Goal: Transaction & Acquisition: Purchase product/service

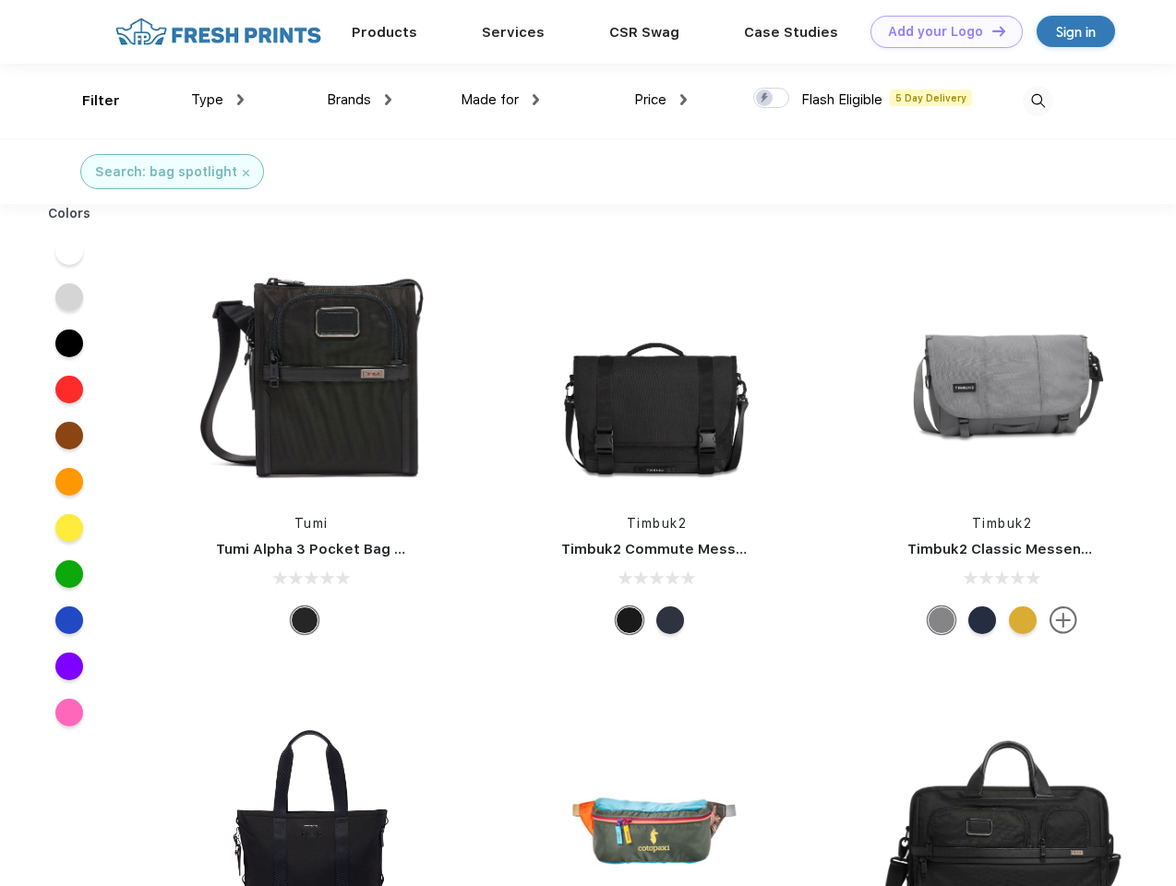
scroll to position [1, 0]
click at [940, 31] on link "Add your Logo Design Tool" at bounding box center [947, 32] width 152 height 32
click at [0, 0] on div "Design Tool" at bounding box center [0, 0] width 0 height 0
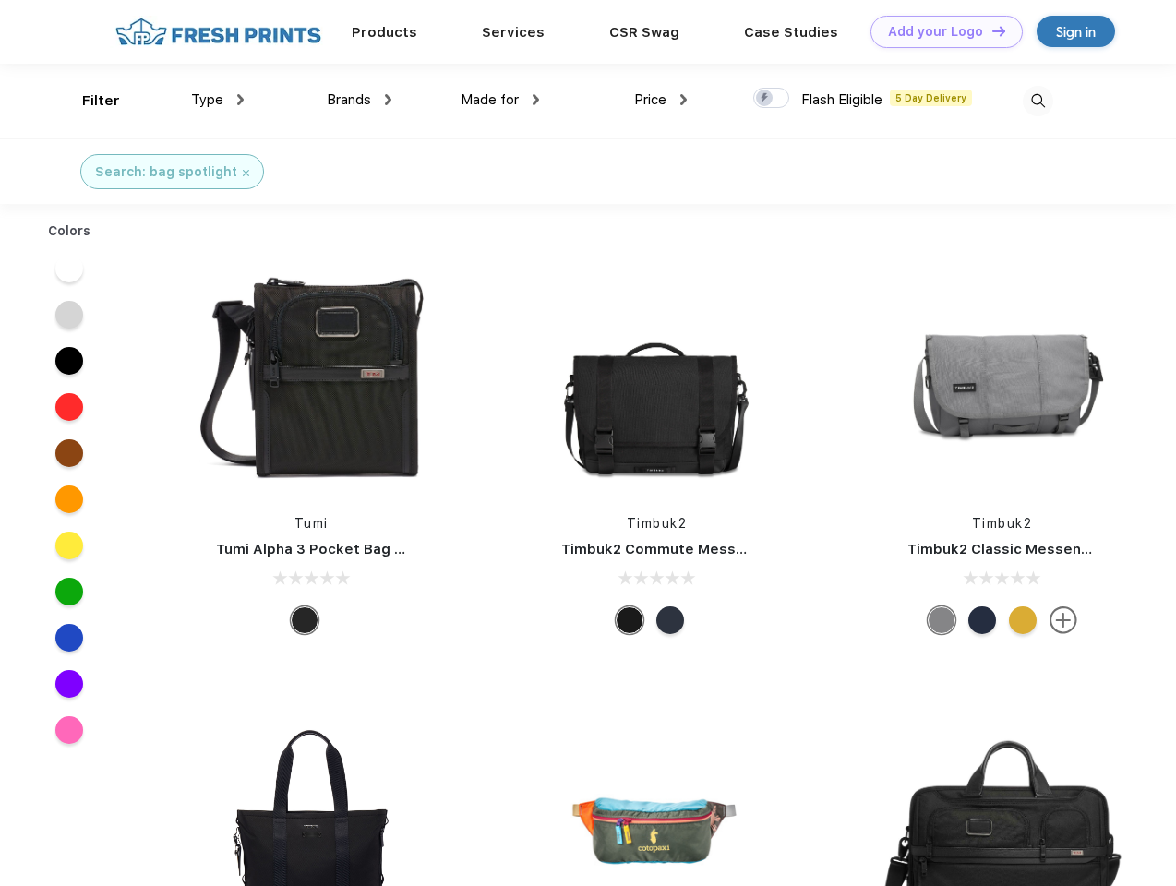
click at [991, 30] on link "Add your Logo Design Tool" at bounding box center [947, 32] width 152 height 32
click at [89, 101] on div "Filter" at bounding box center [101, 100] width 38 height 21
click at [218, 100] on span "Type" at bounding box center [207, 99] width 32 height 17
click at [359, 100] on span "Brands" at bounding box center [349, 99] width 44 height 17
click at [500, 100] on span "Made for" at bounding box center [490, 99] width 58 height 17
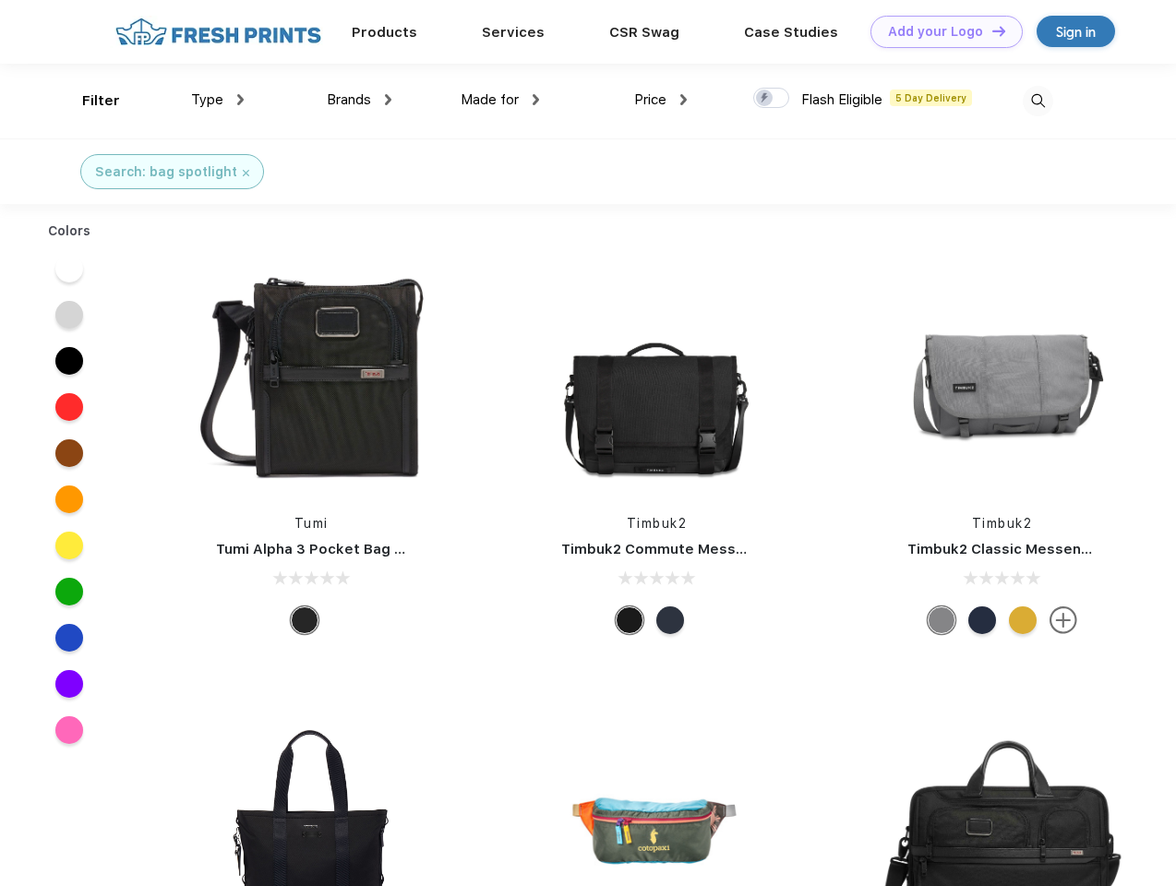
click at [661, 100] on span "Price" at bounding box center [650, 99] width 32 height 17
click at [772, 99] on div at bounding box center [771, 98] width 36 height 20
click at [765, 99] on input "checkbox" at bounding box center [759, 93] width 12 height 12
click at [1038, 101] on img at bounding box center [1038, 101] width 30 height 30
